Goal: Task Accomplishment & Management: Manage account settings

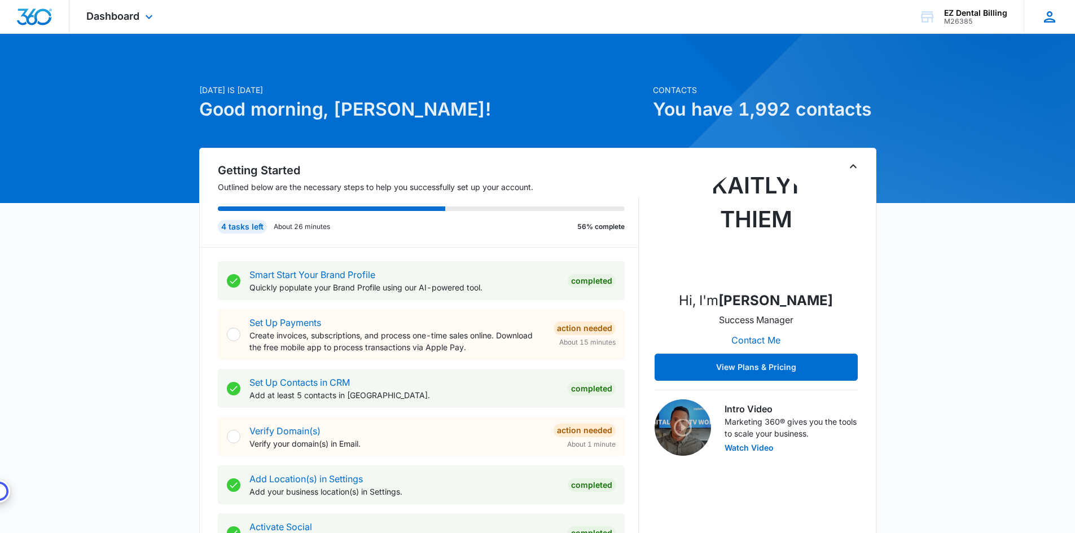
click at [1043, 14] on icon at bounding box center [1049, 16] width 17 height 17
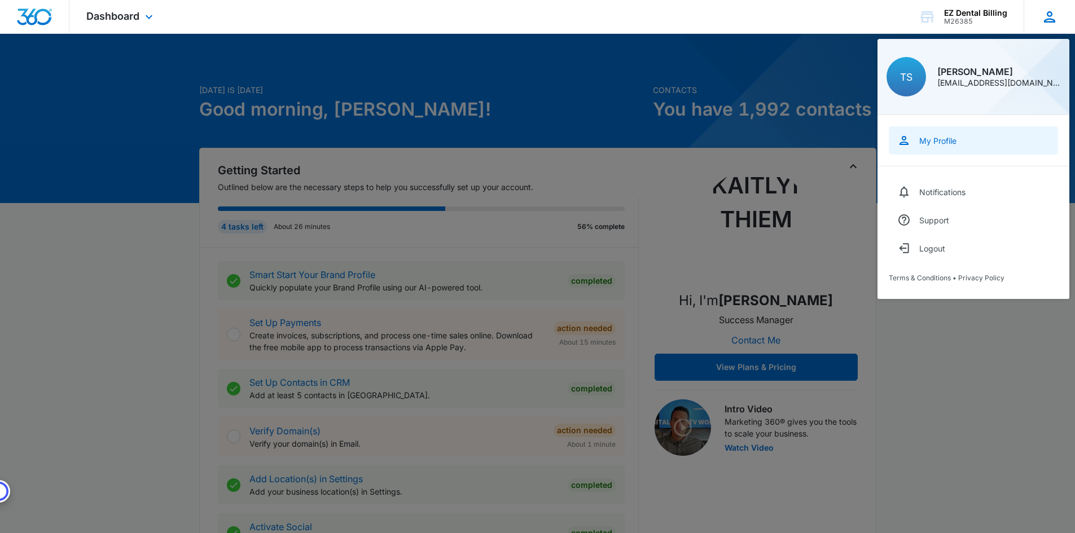
click at [951, 140] on div "My Profile" at bounding box center [937, 141] width 37 height 10
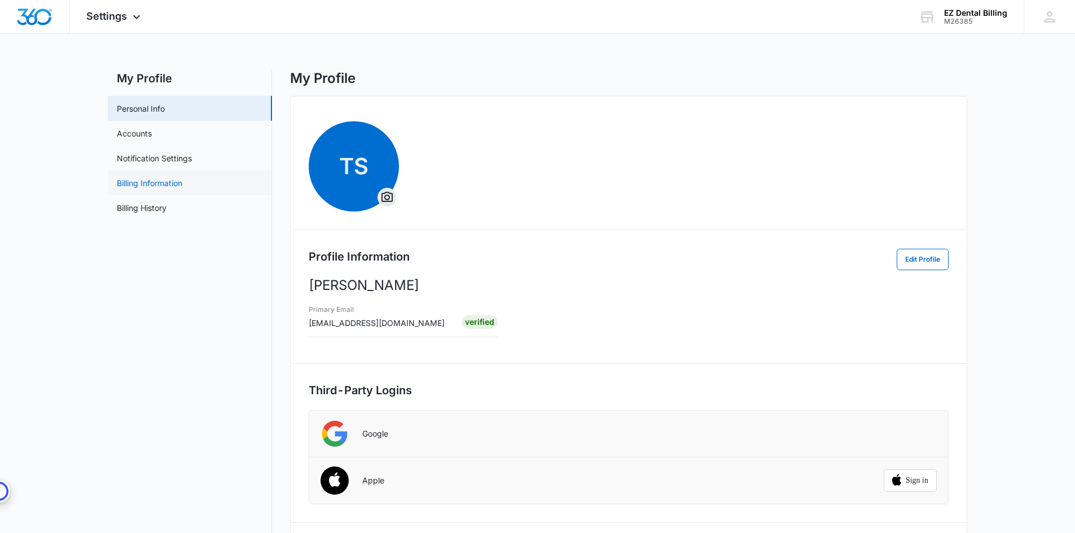
click at [159, 186] on link "Billing Information" at bounding box center [149, 183] width 65 height 12
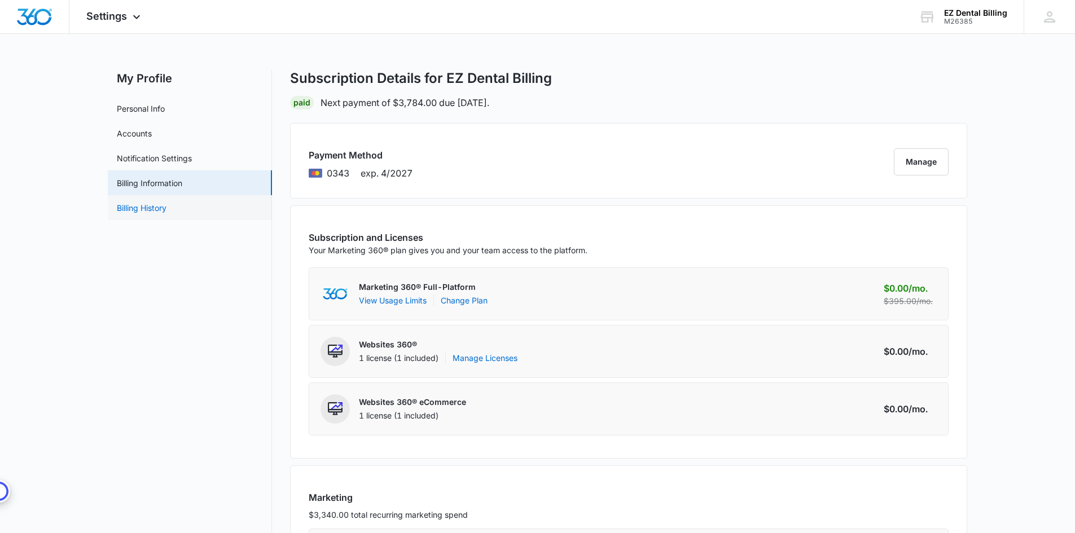
click at [166, 202] on link "Billing History" at bounding box center [142, 208] width 50 height 12
